Goal: Navigation & Orientation: Find specific page/section

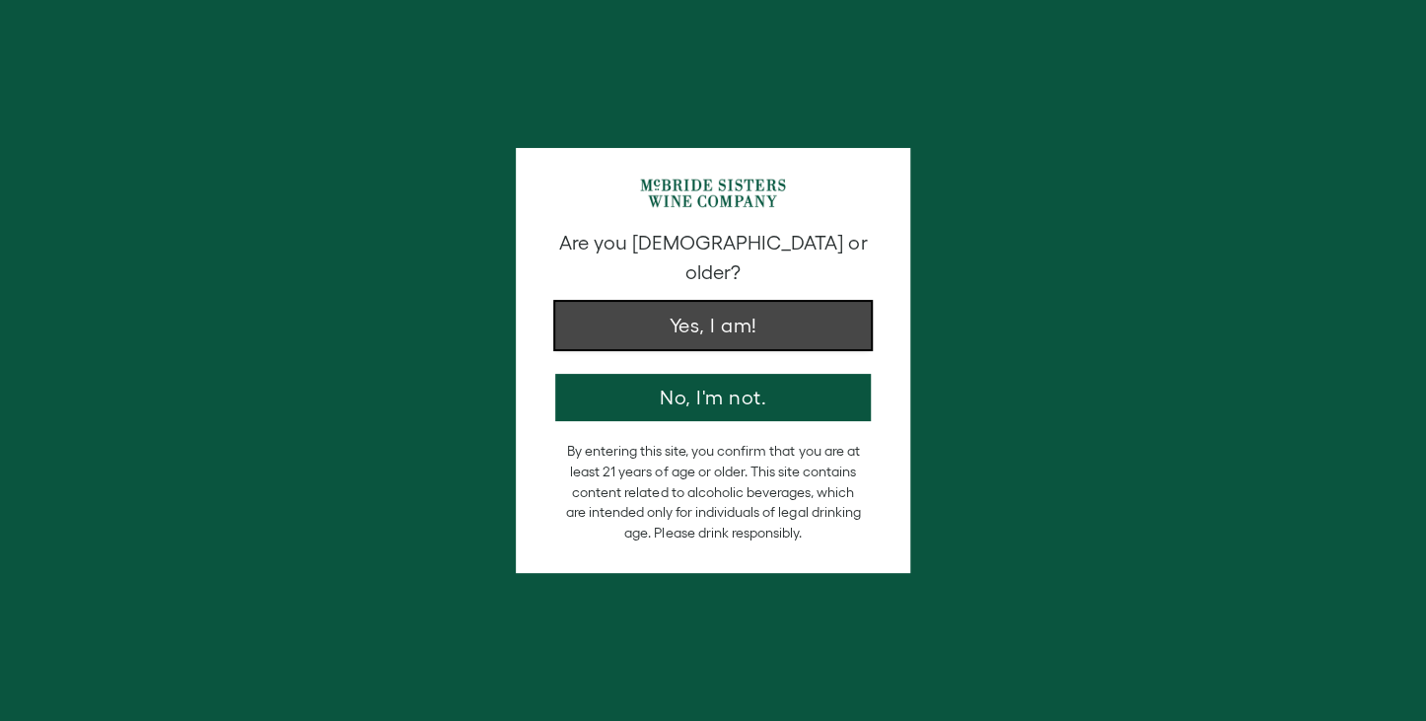
click at [758, 302] on button "Yes, I am!" at bounding box center [713, 325] width 316 height 47
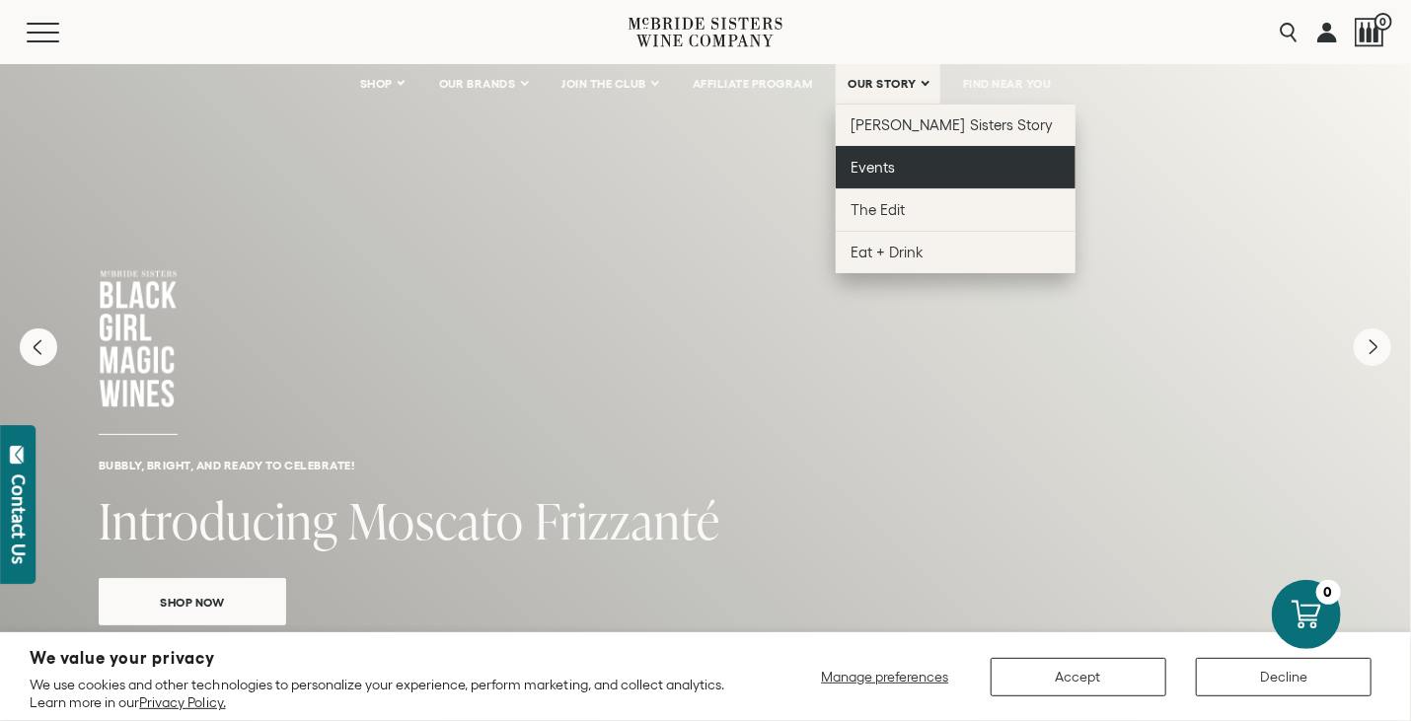
click at [868, 173] on span "Events" at bounding box center [873, 167] width 44 height 17
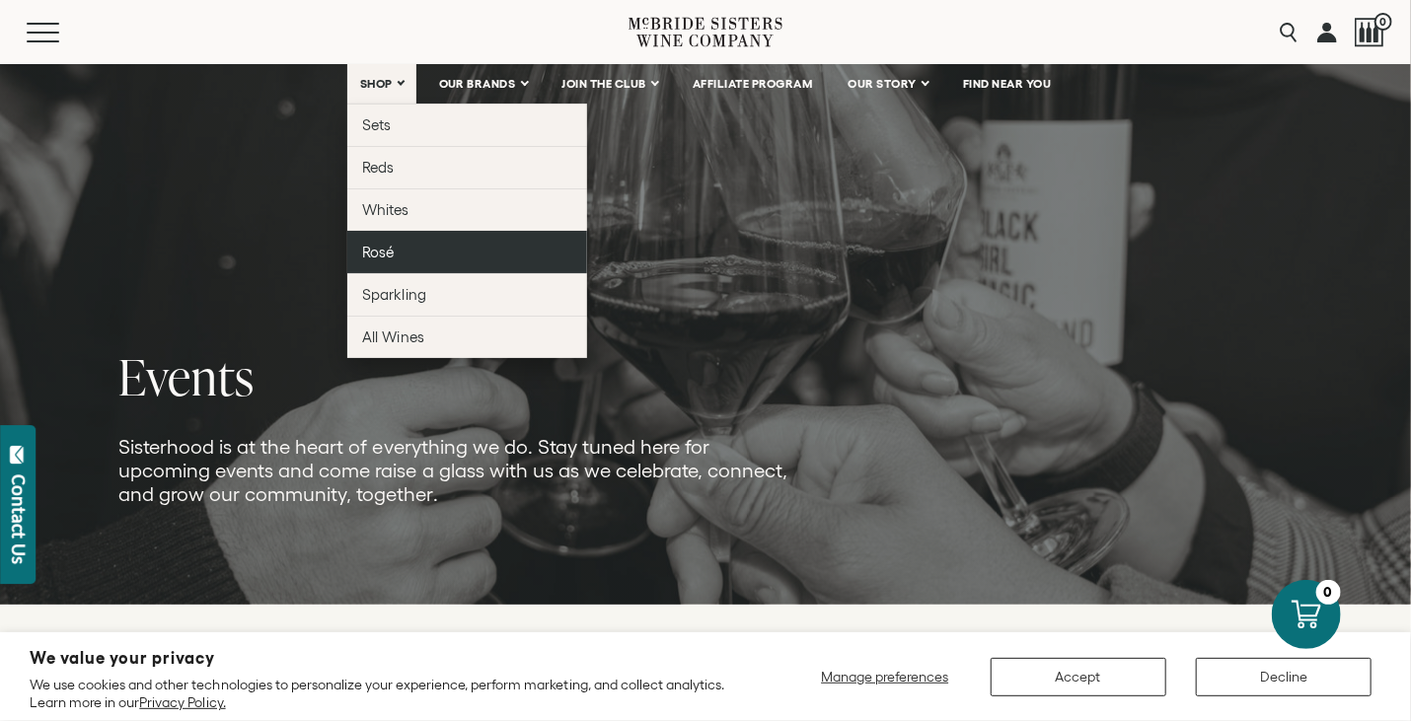
click at [375, 240] on link "Rosé" at bounding box center [467, 252] width 240 height 42
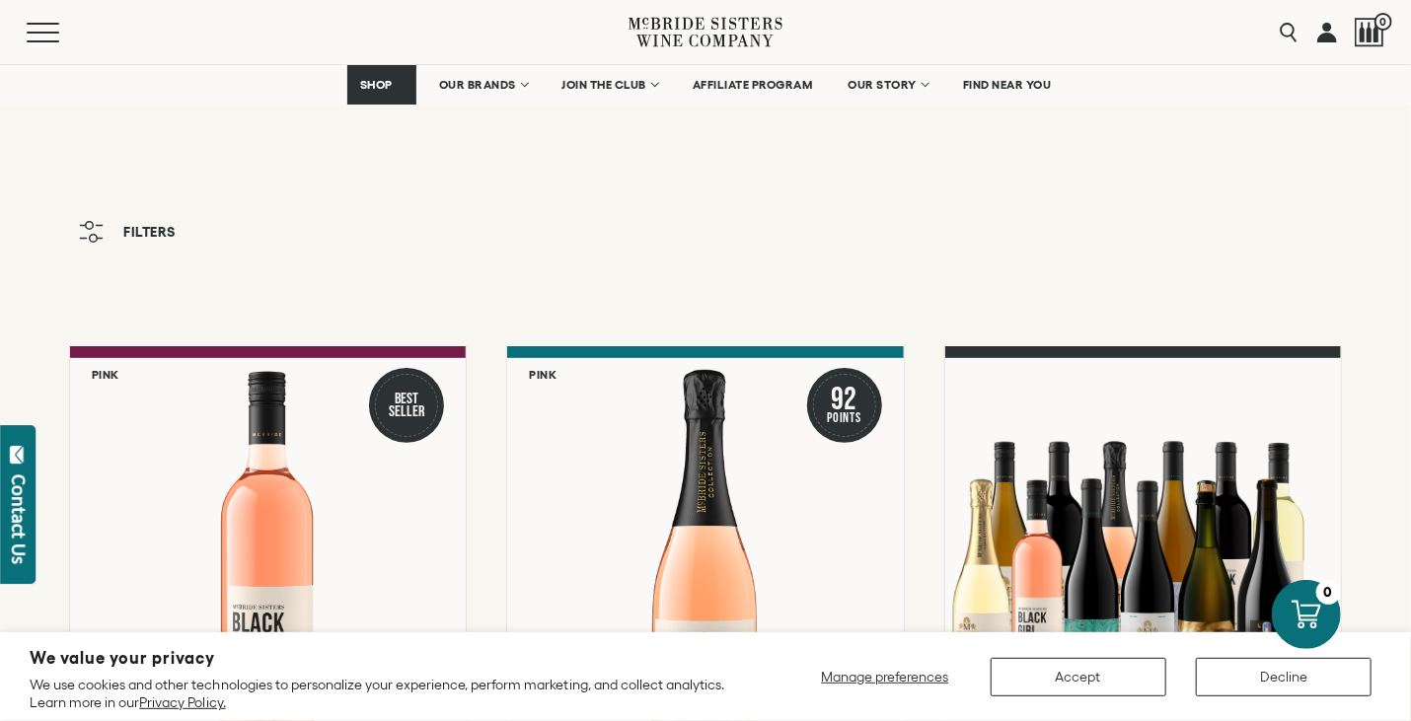
scroll to position [216, 0]
